Goal: Contribute content

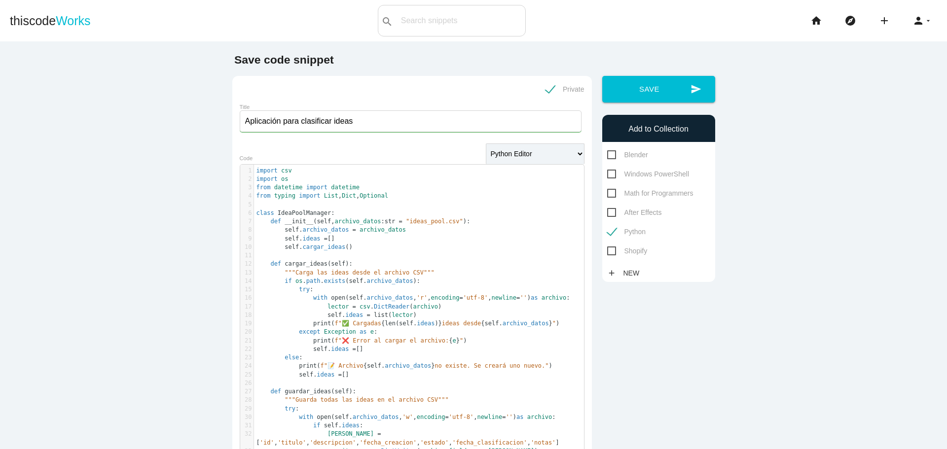
select select "python"
click at [627, 87] on button "send Save" at bounding box center [658, 89] width 113 height 27
click at [655, 87] on button "send Save" at bounding box center [658, 89] width 113 height 27
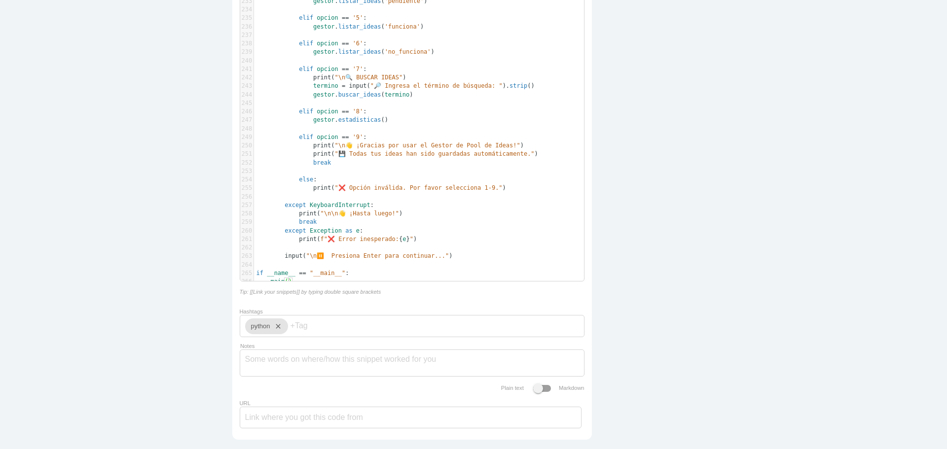
scroll to position [2137, 0]
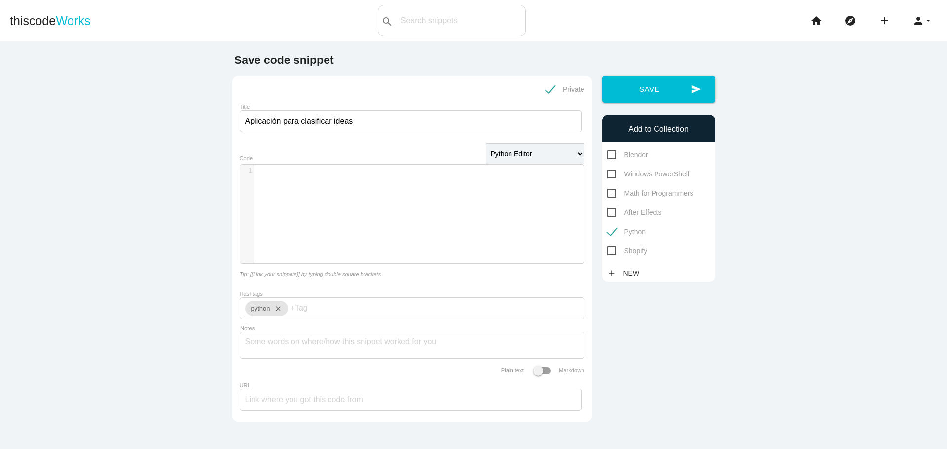
select select "python"
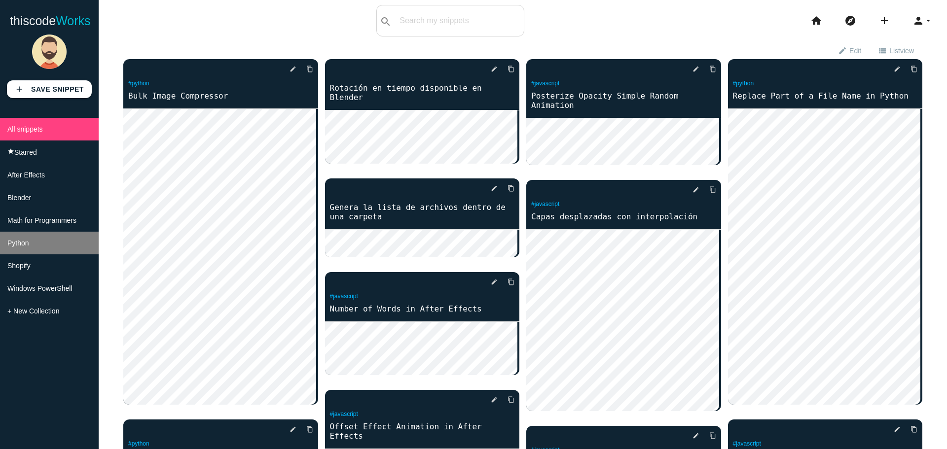
click at [29, 244] on li "Python" at bounding box center [49, 243] width 99 height 23
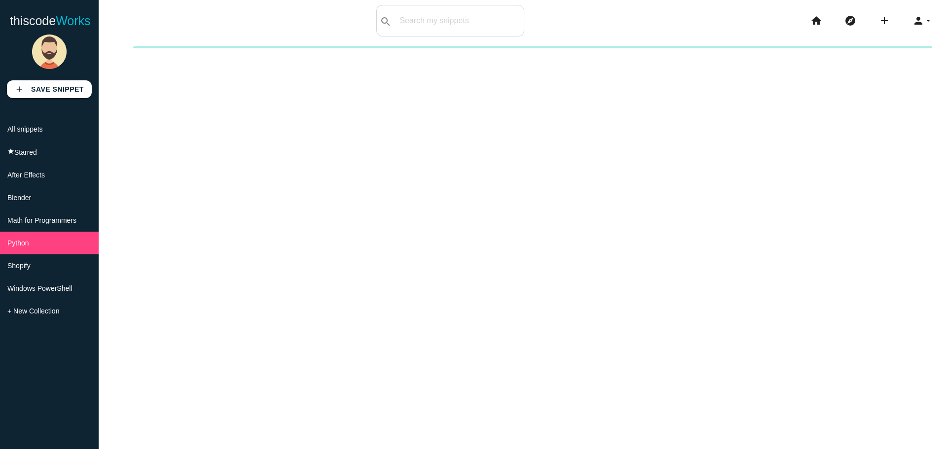
click at [225, 72] on div "New collection Cancel Create" at bounding box center [523, 270] width 848 height 449
